Goal: Communication & Community: Ask a question

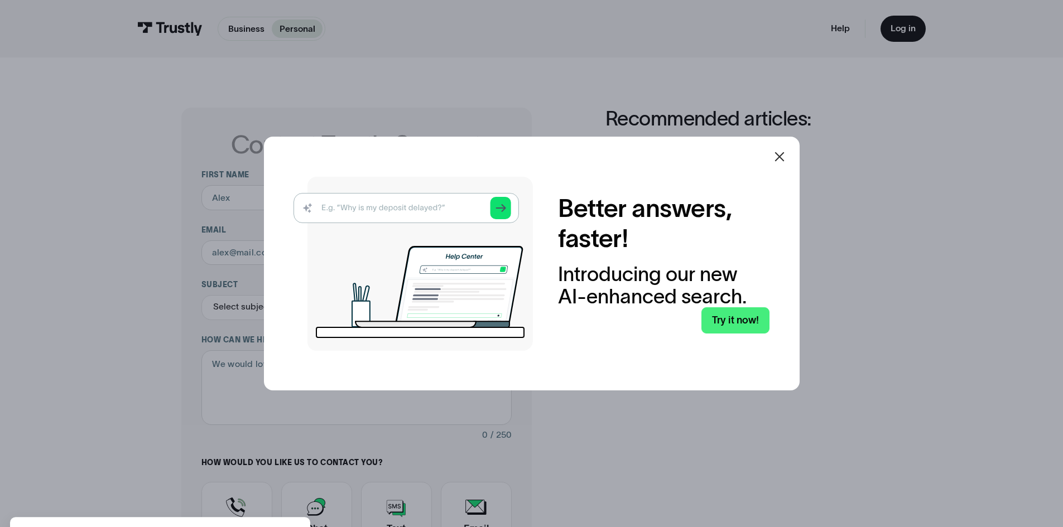
click at [779, 156] on icon at bounding box center [779, 156] width 13 height 13
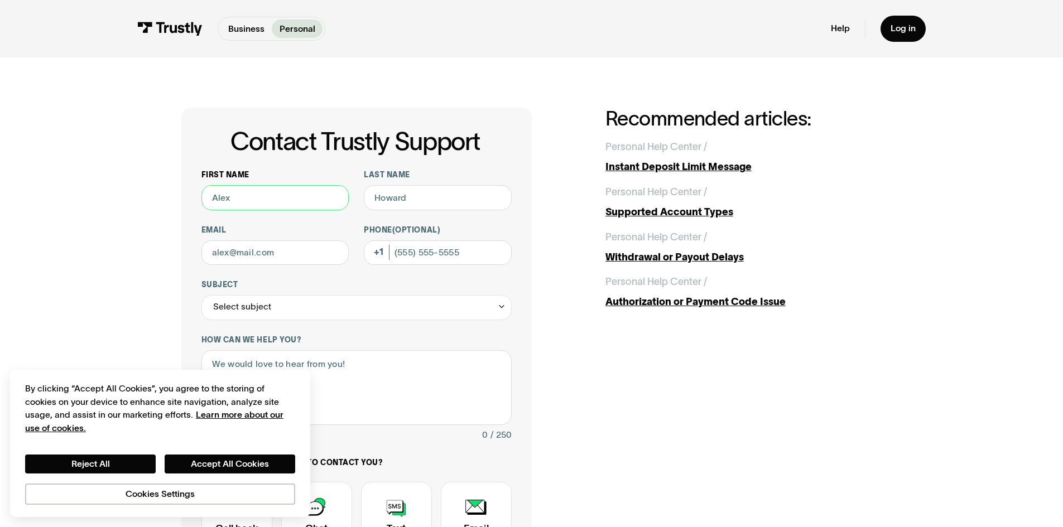
click at [268, 203] on input "First name" at bounding box center [275, 197] width 148 height 25
type input "[PERSON_NAME]"
type input "[EMAIL_ADDRESS][DOMAIN_NAME]"
type input "[PHONE_NUMBER]"
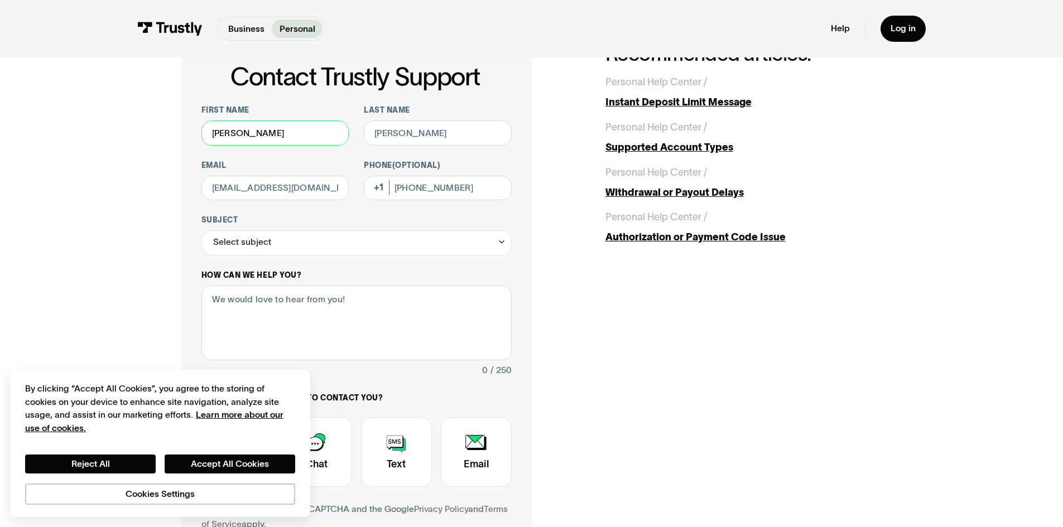
scroll to position [167, 0]
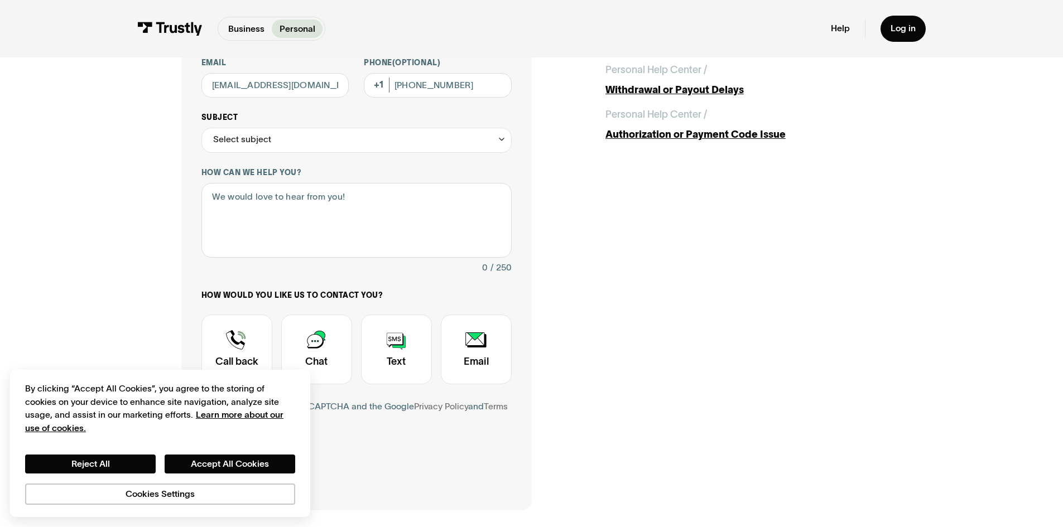
click at [317, 140] on div "Select subject" at bounding box center [356, 140] width 310 height 25
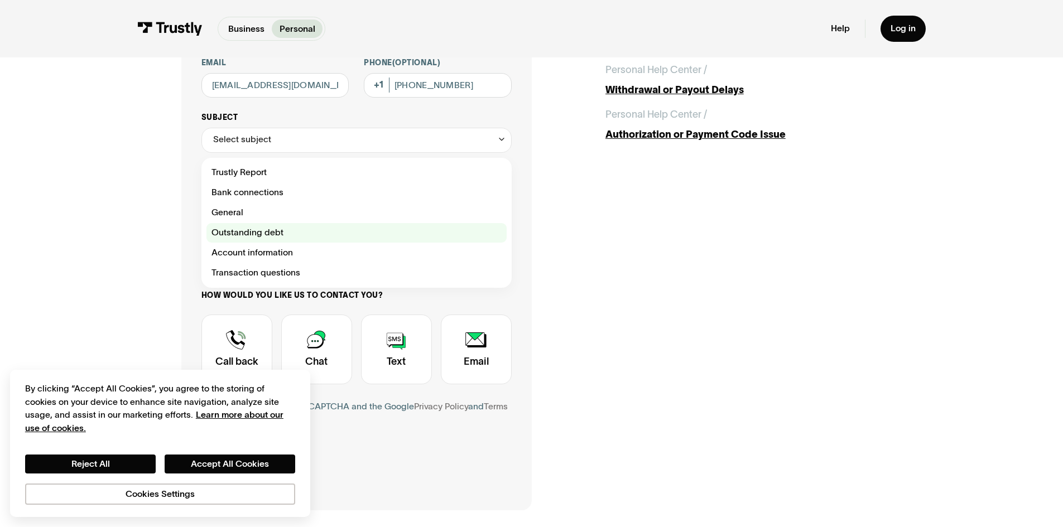
click at [332, 233] on div "Contact Trustly Support" at bounding box center [356, 233] width 300 height 20
type input "**********"
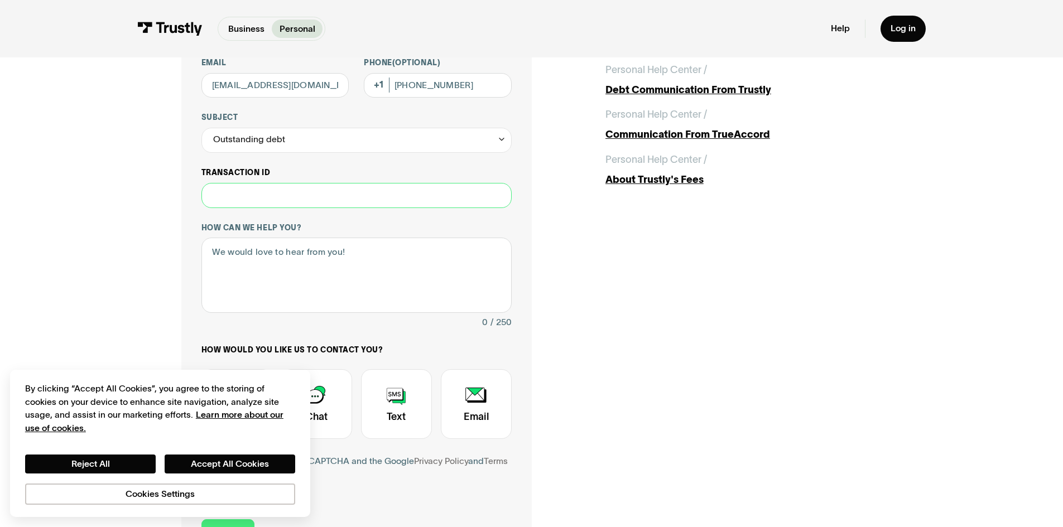
click at [364, 202] on input "Transaction ID" at bounding box center [356, 195] width 310 height 25
paste input "**********"
type input "**********"
click at [301, 287] on textarea "How can we help you?" at bounding box center [356, 275] width 310 height 75
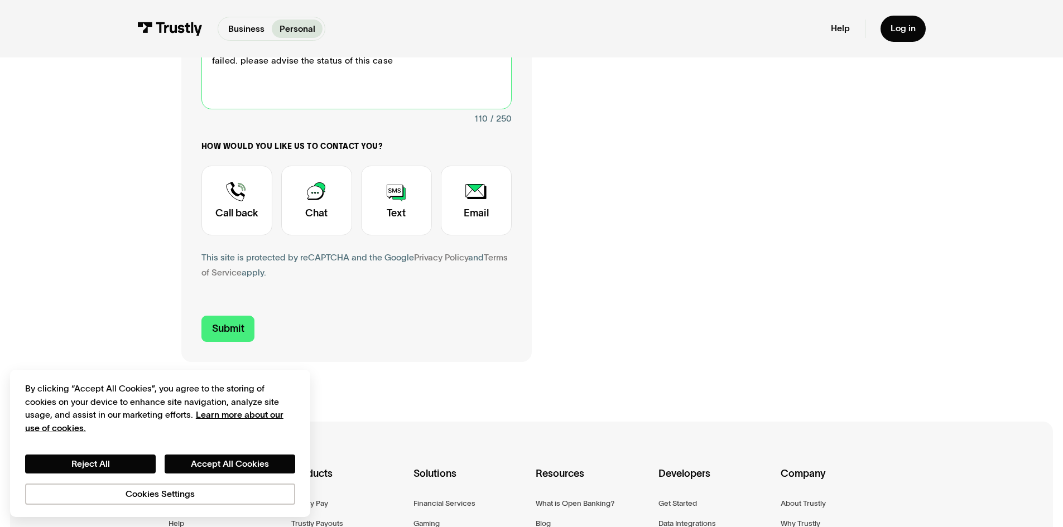
scroll to position [390, 0]
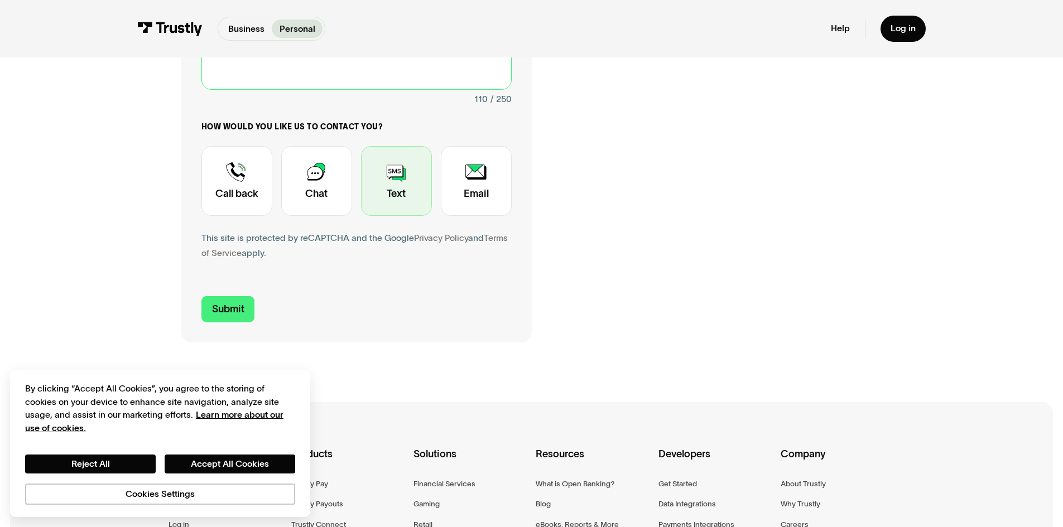
type textarea "I was informed by espnbet a payment failed. I am not sure why it failed. please…"
click at [417, 208] on div "Contact Trustly Support" at bounding box center [396, 181] width 71 height 70
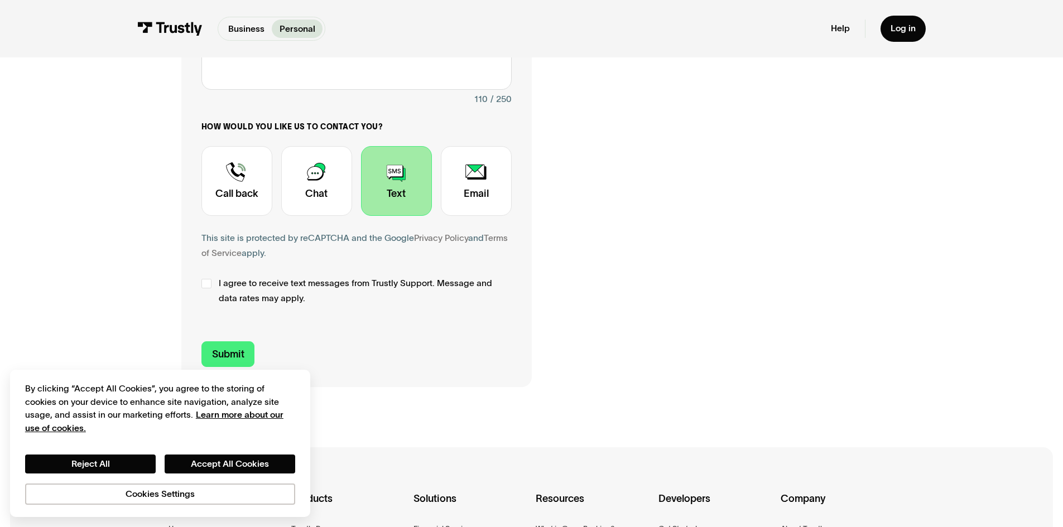
click at [211, 284] on label "I agree to receive text messages from Trustly Support. Message and data rates m…" at bounding box center [356, 291] width 310 height 30
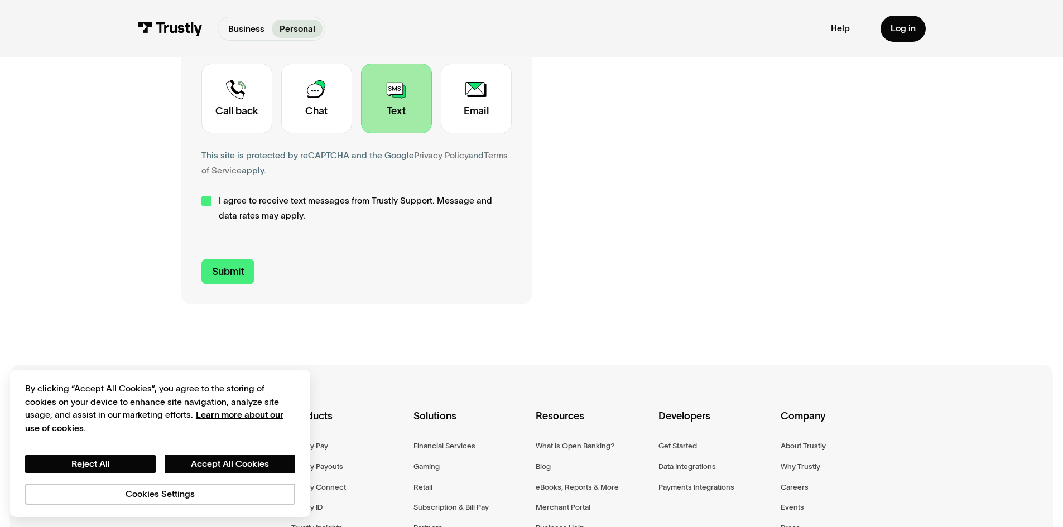
scroll to position [446, 0]
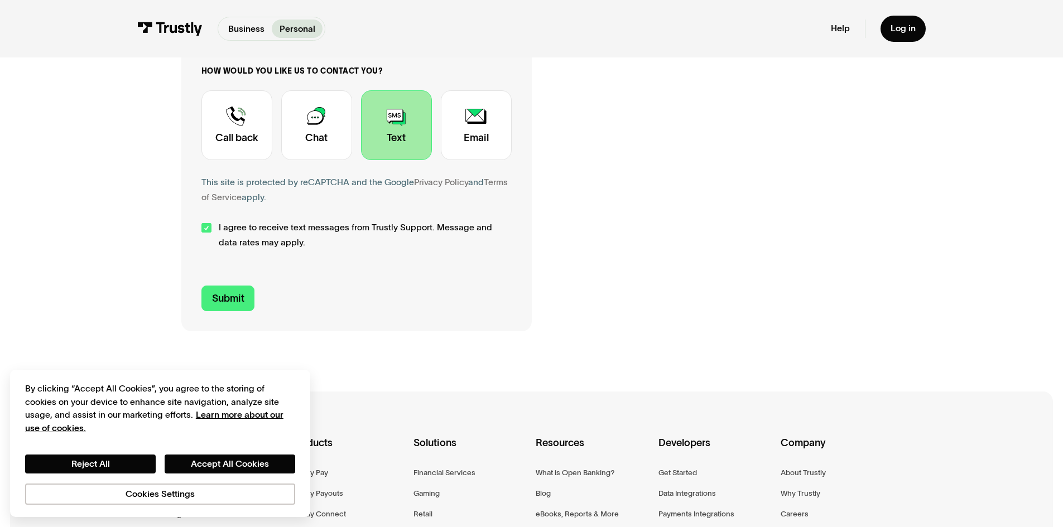
click at [206, 226] on div "Contact Trustly Support" at bounding box center [206, 228] width 10 height 10
click at [481, 134] on div "Contact Trustly Support" at bounding box center [476, 125] width 71 height 70
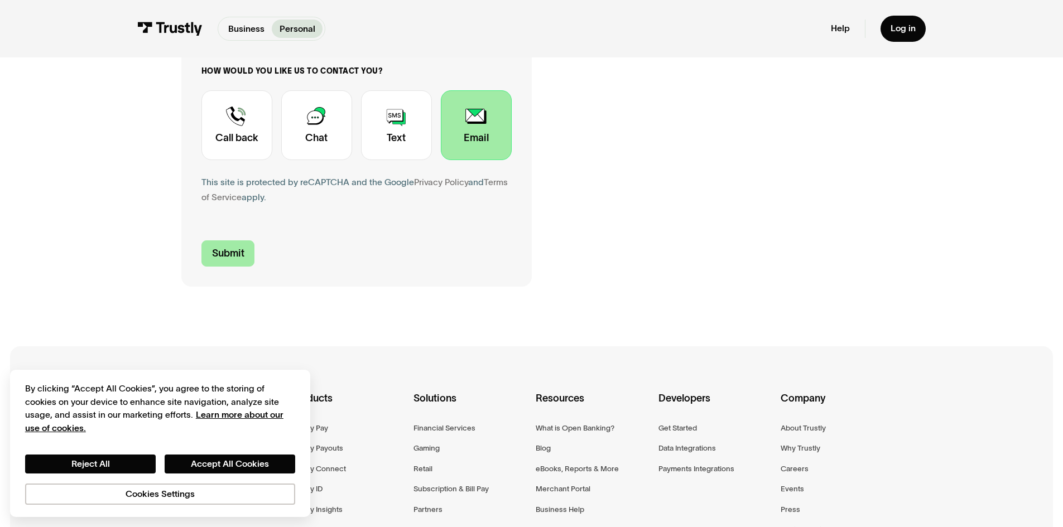
click at [236, 257] on input "Submit" at bounding box center [228, 253] width 54 height 26
type input "[PHONE_NUMBER]"
